Goal: Navigation & Orientation: Find specific page/section

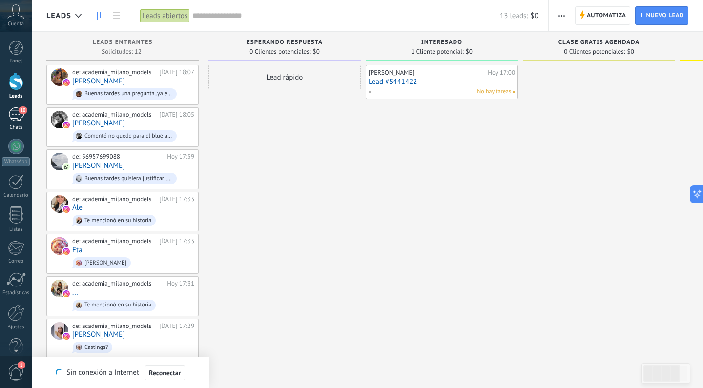
scroll to position [15, 0]
click at [17, 121] on div "10" at bounding box center [16, 114] width 16 height 14
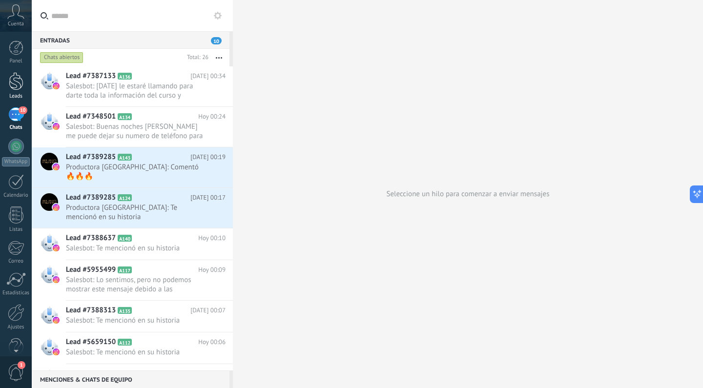
click at [17, 88] on div at bounding box center [16, 81] width 15 height 18
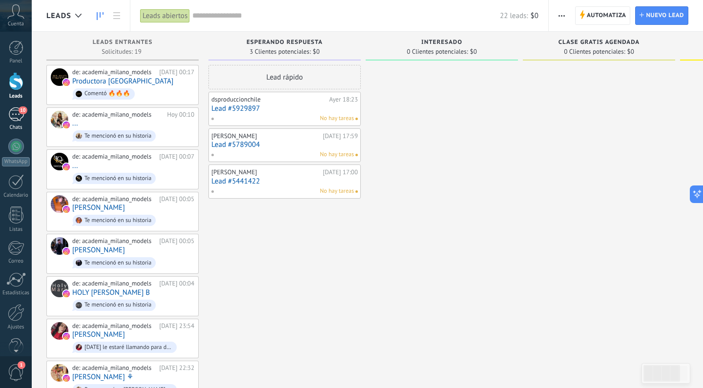
click at [17, 121] on link "10 Chats" at bounding box center [16, 118] width 32 height 23
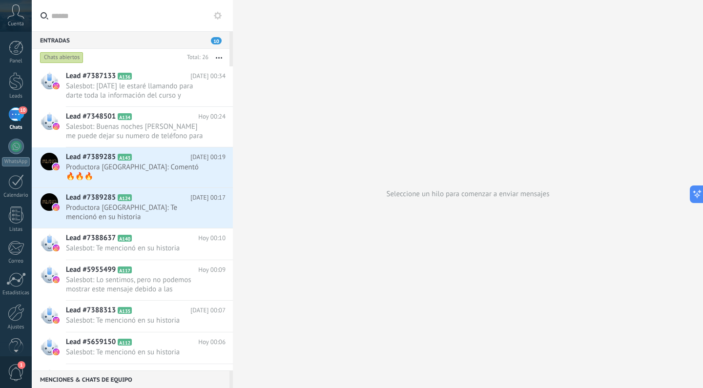
click at [12, 113] on div "10" at bounding box center [16, 114] width 16 height 14
